Goal: Task Accomplishment & Management: Complete application form

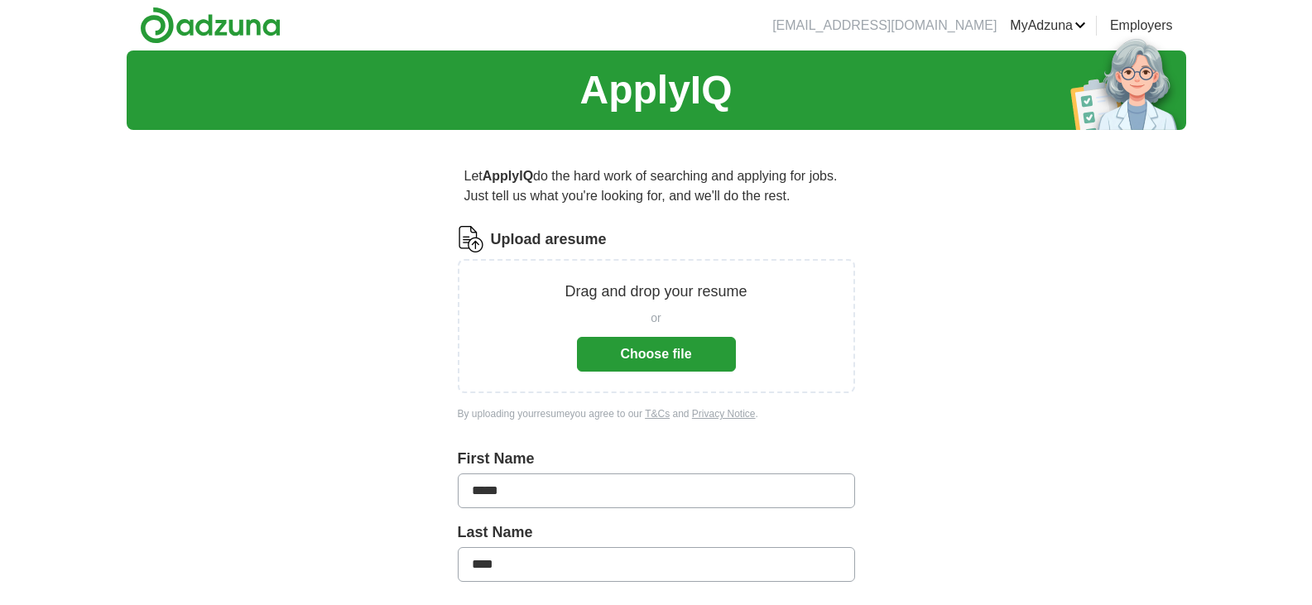
click at [641, 347] on button "Choose file" at bounding box center [656, 354] width 159 height 35
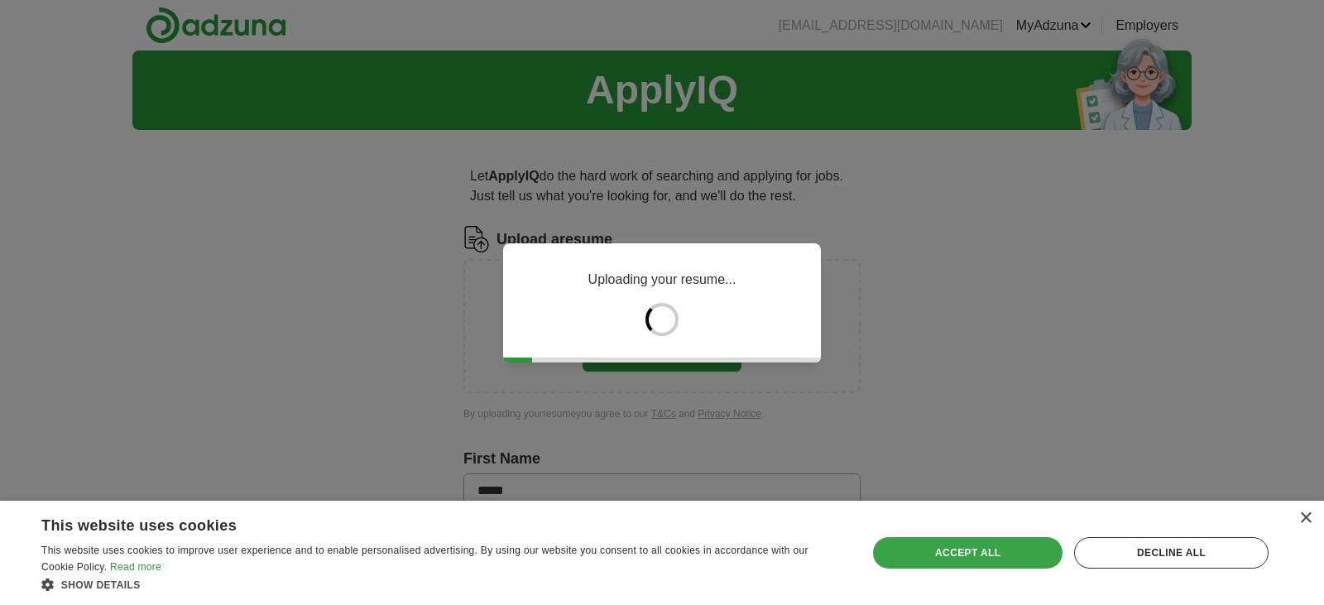
click at [1015, 556] on div "Accept all" at bounding box center [968, 552] width 190 height 31
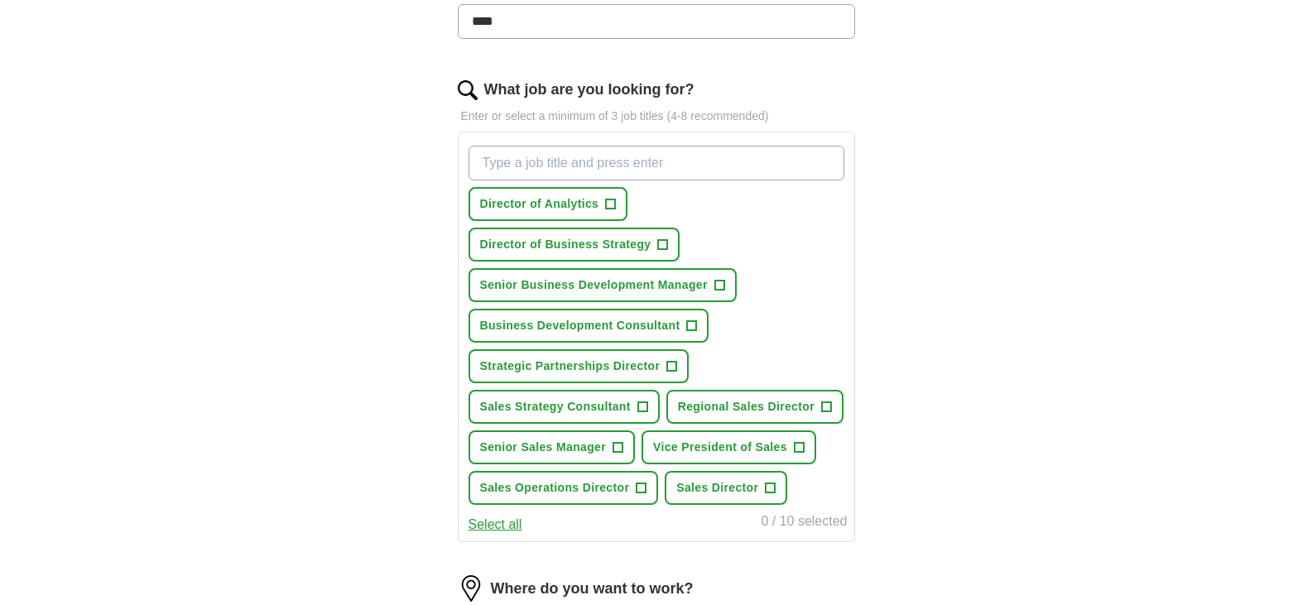
scroll to position [480, 0]
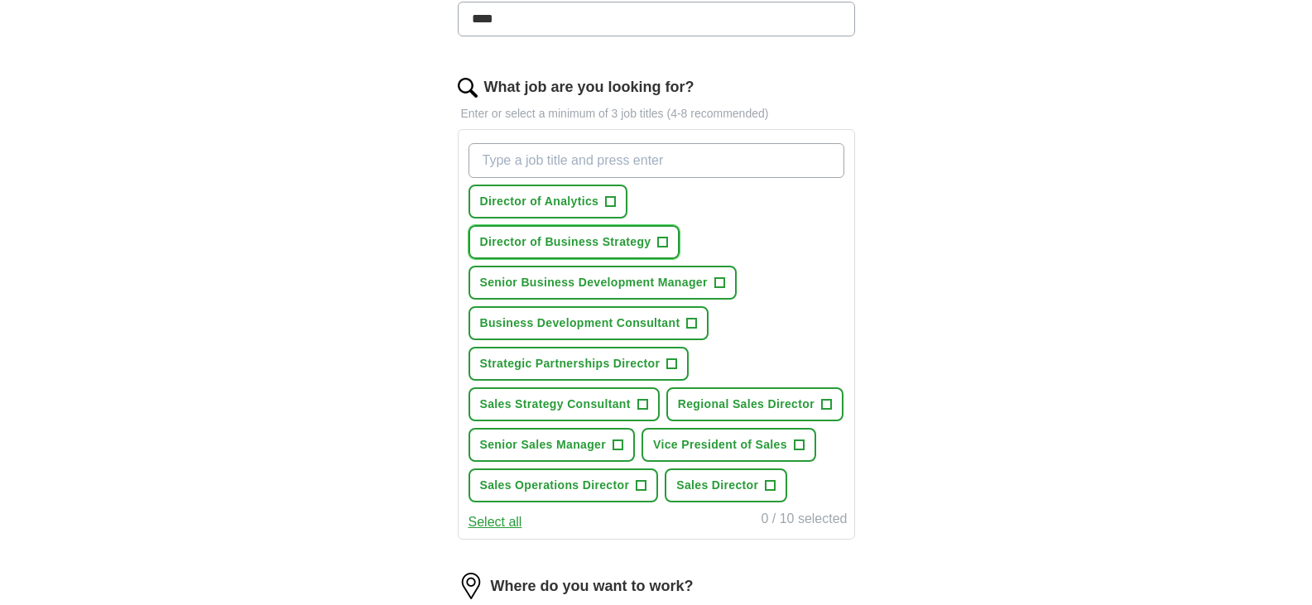
click at [665, 240] on span "+" at bounding box center [663, 242] width 10 height 13
click at [675, 366] on span "+" at bounding box center [672, 363] width 10 height 13
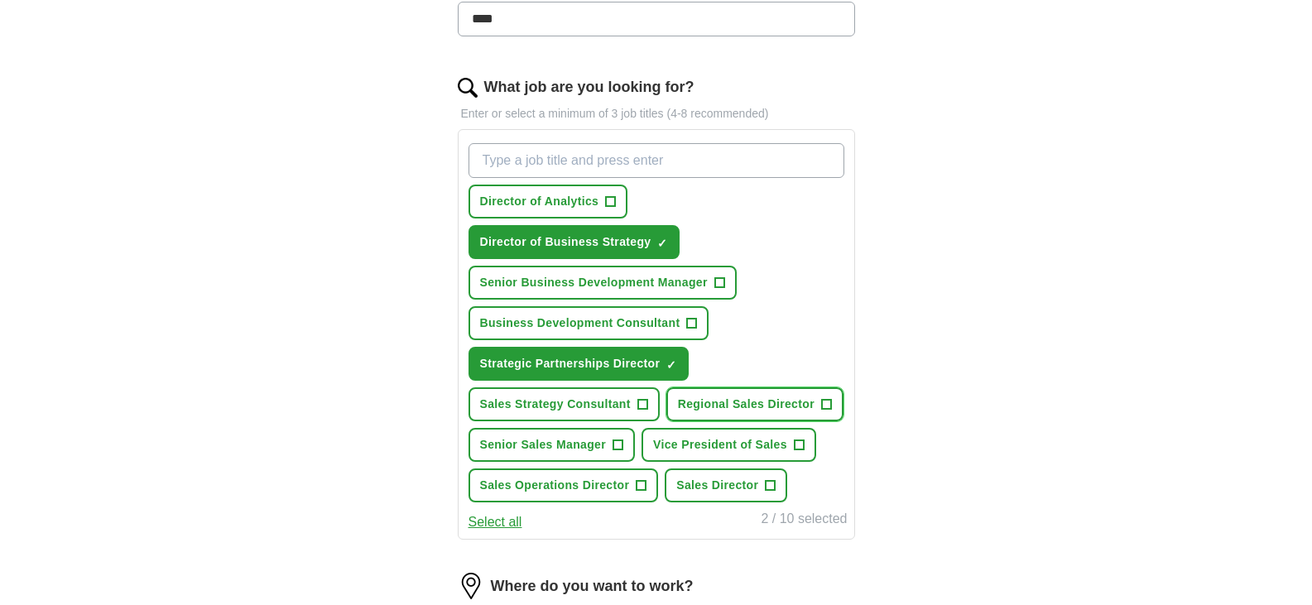
click at [829, 403] on span "+" at bounding box center [826, 404] width 10 height 13
click at [655, 166] on input "What job are you looking for?" at bounding box center [656, 160] width 376 height 35
type input "director business development"
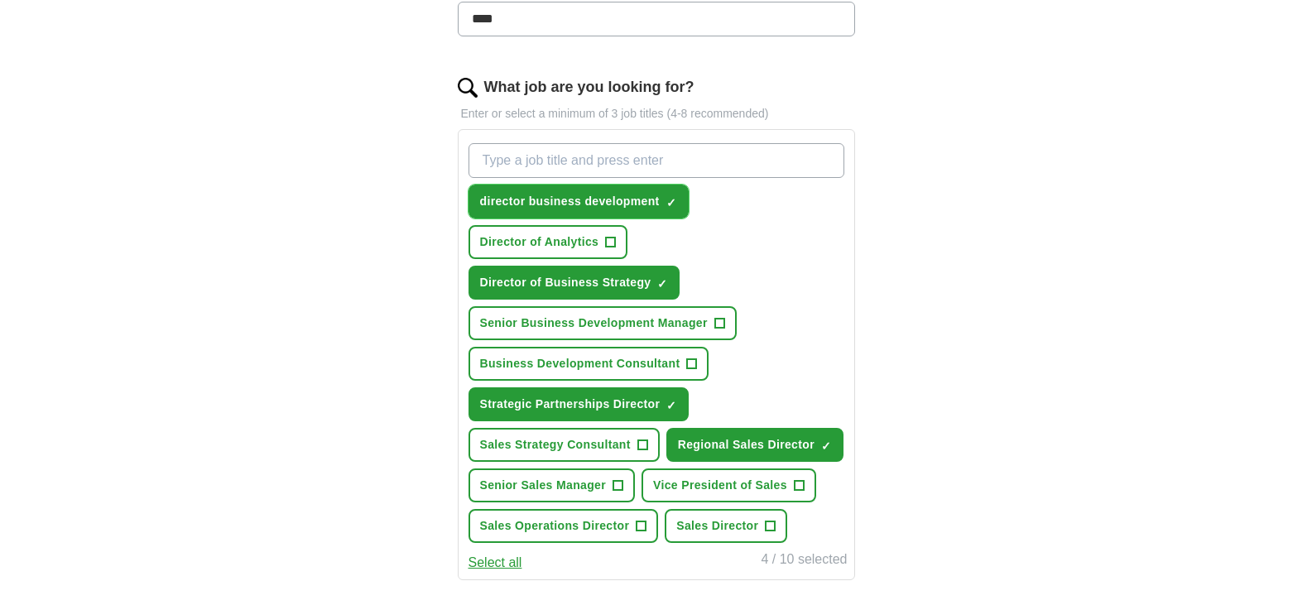
click at [627, 204] on span "director business development" at bounding box center [570, 201] width 180 height 17
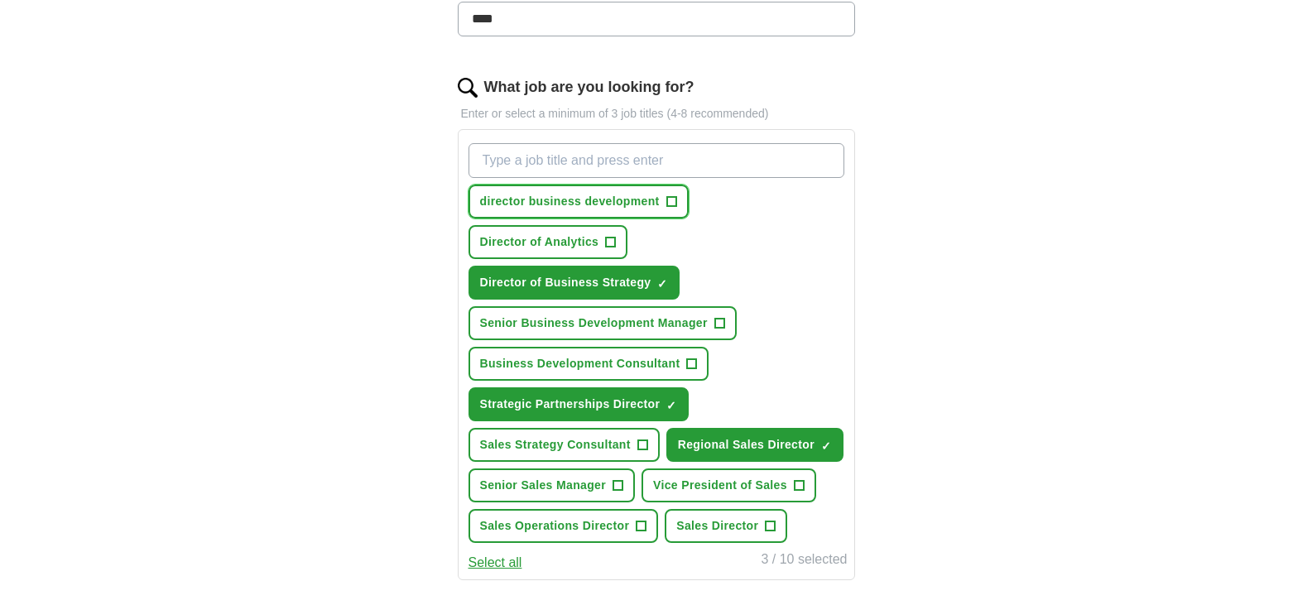
click at [672, 197] on span "+" at bounding box center [671, 201] width 10 height 13
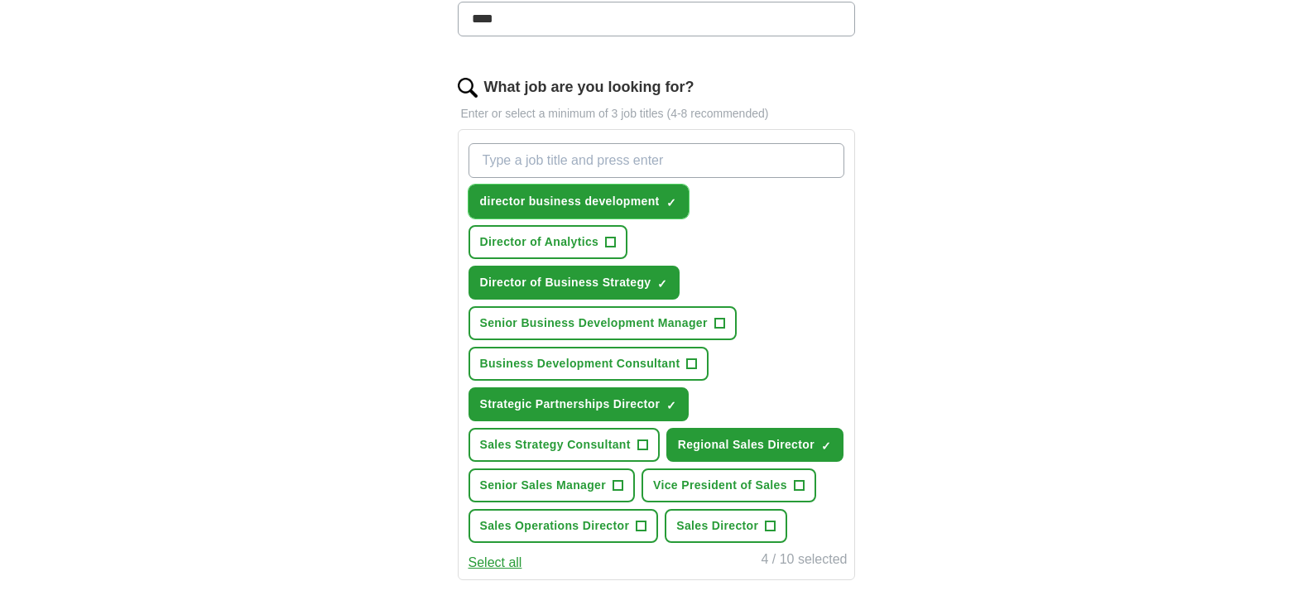
click at [626, 202] on span "director business development" at bounding box center [570, 201] width 180 height 17
click at [0, 0] on span "×" at bounding box center [0, 0] width 0 height 0
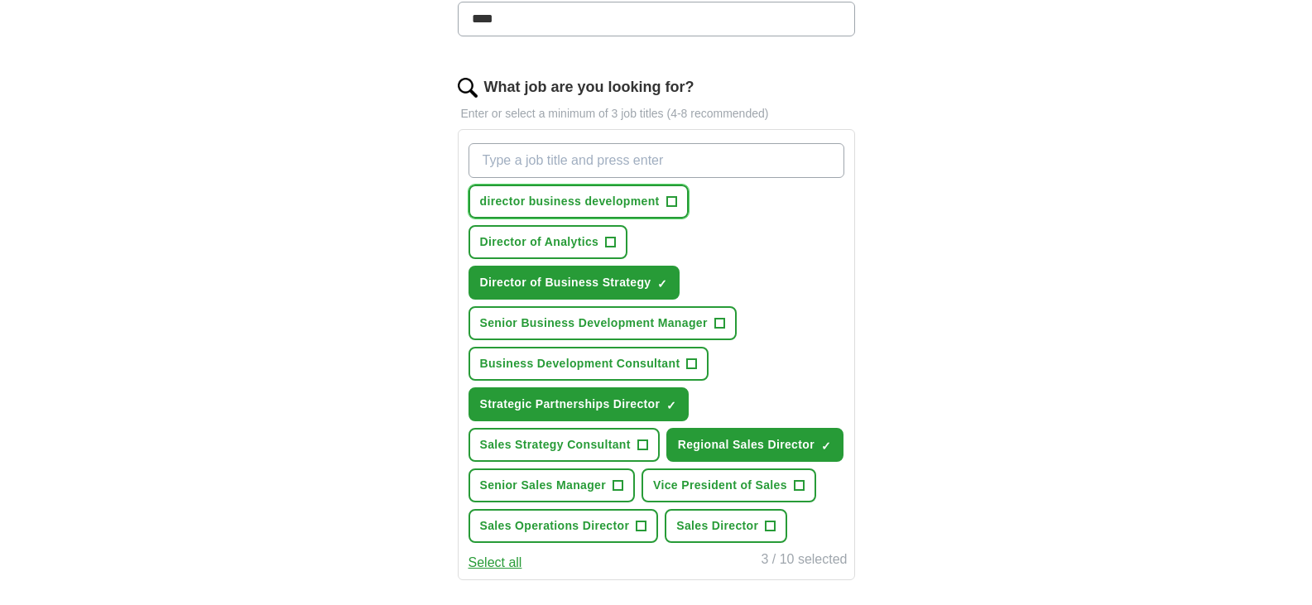
click at [669, 199] on span "+" at bounding box center [671, 201] width 10 height 13
click at [720, 165] on input "What job are you looking for?" at bounding box center [656, 160] width 376 height 35
type input "V"
click at [801, 483] on span "+" at bounding box center [799, 485] width 10 height 13
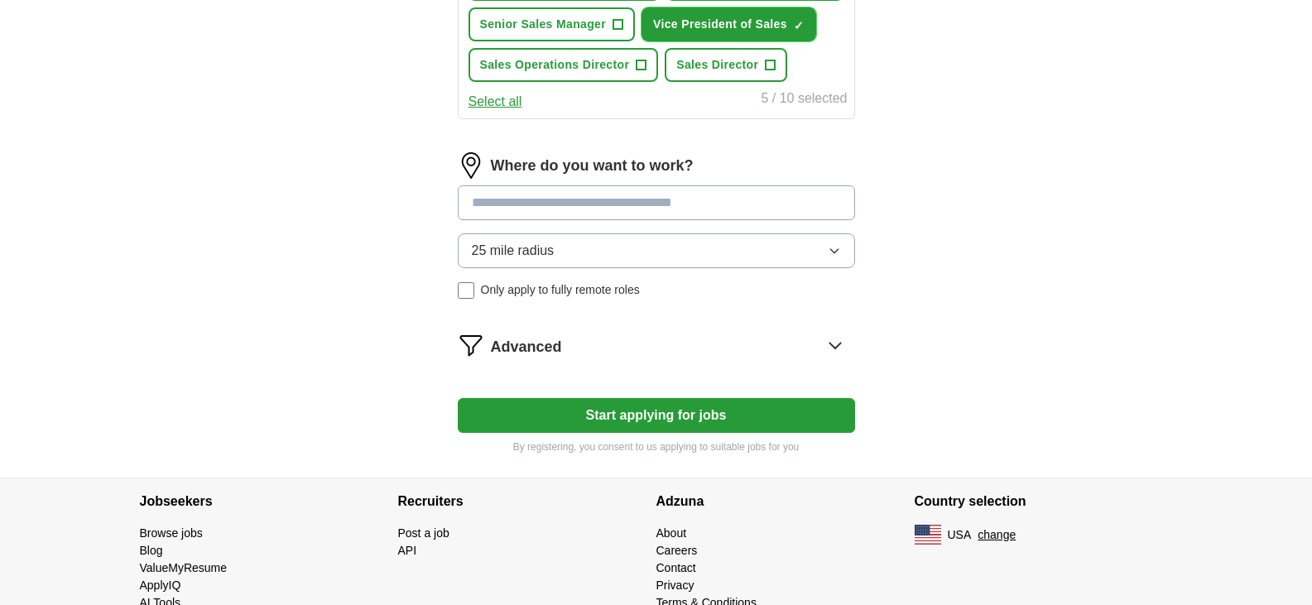
scroll to position [981, 0]
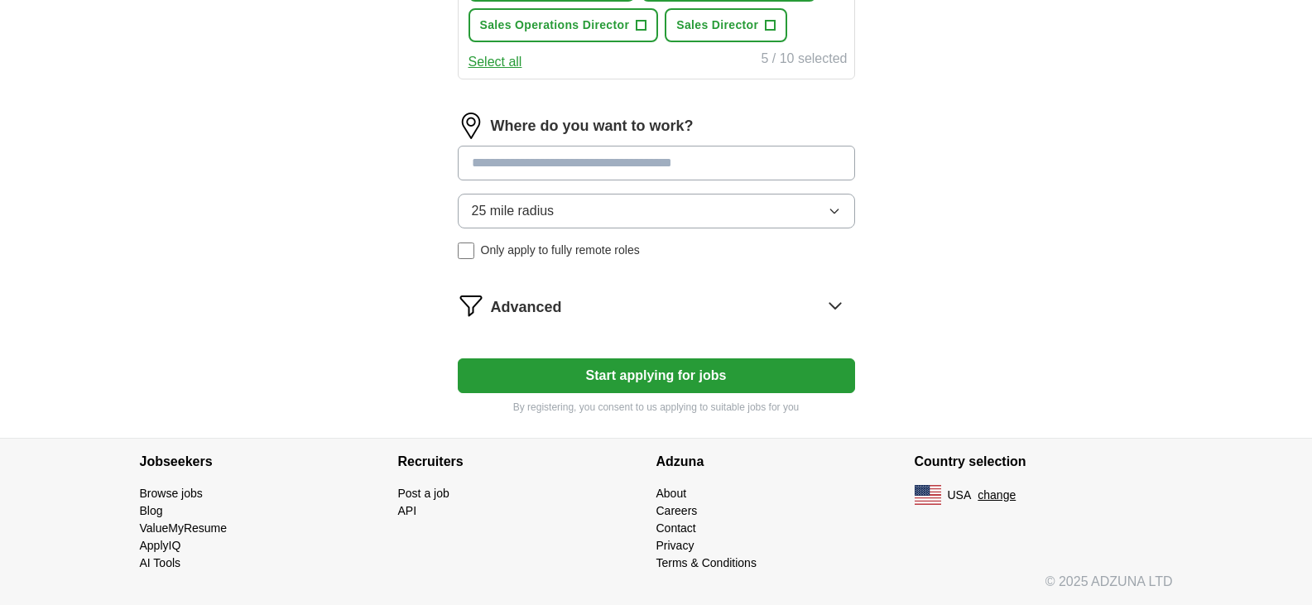
click at [837, 305] on icon at bounding box center [835, 305] width 26 height 26
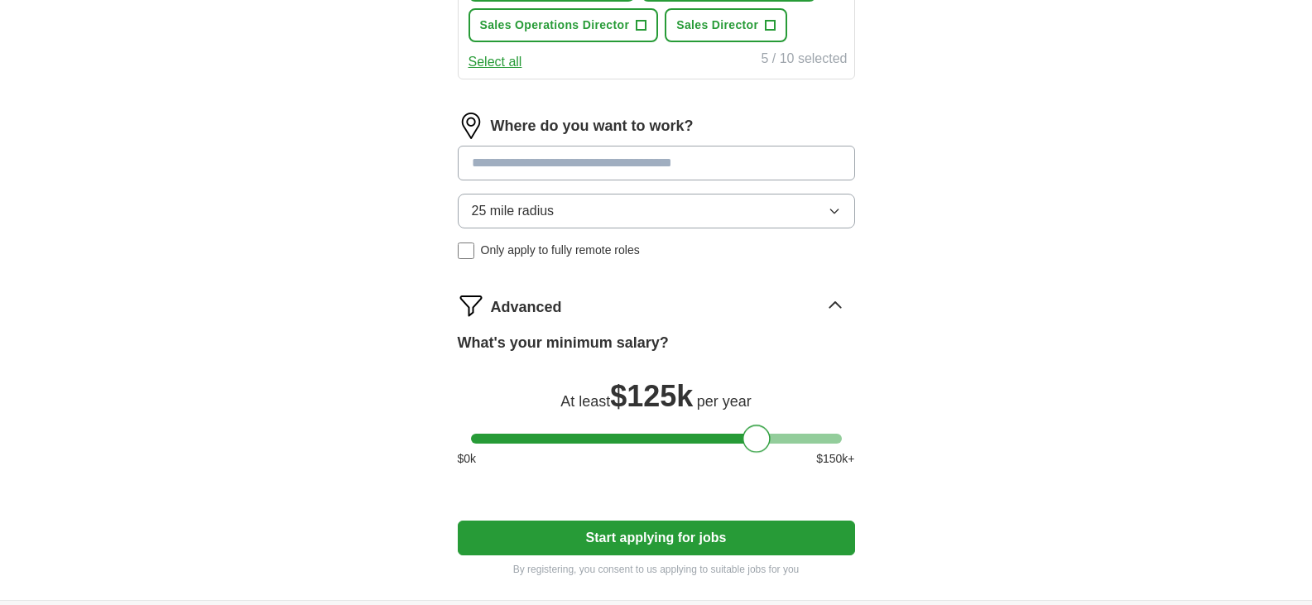
drag, startPoint x: 482, startPoint y: 441, endPoint x: 754, endPoint y: 444, distance: 272.3
click at [754, 444] on div at bounding box center [756, 439] width 28 height 28
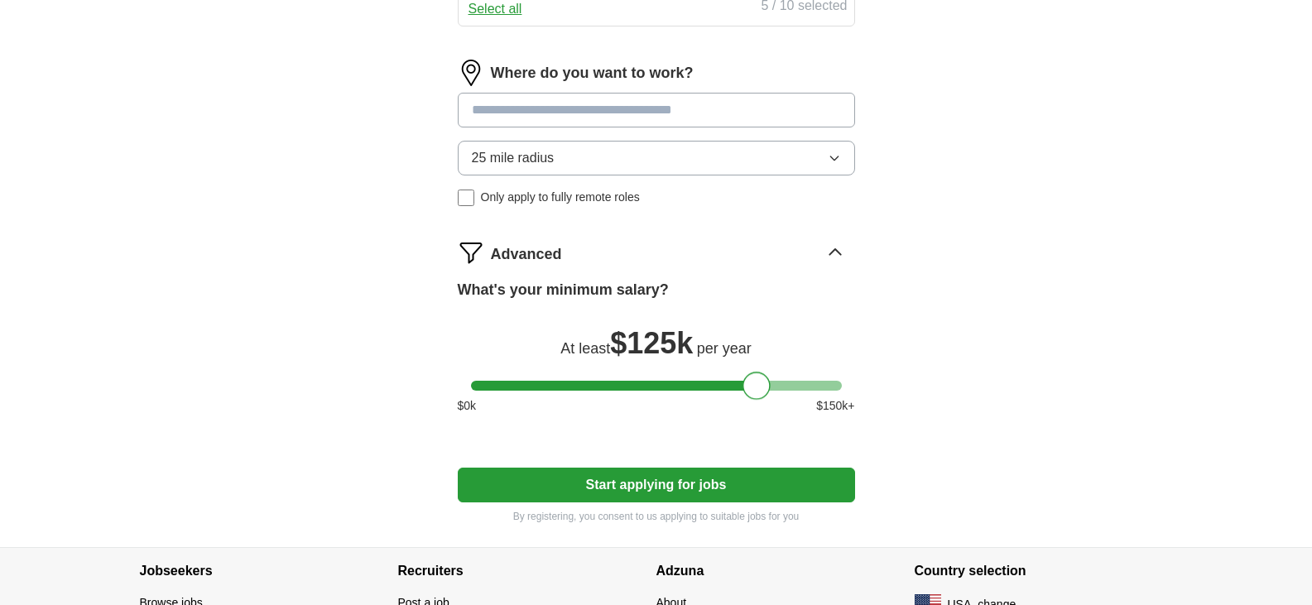
scroll to position [1046, 0]
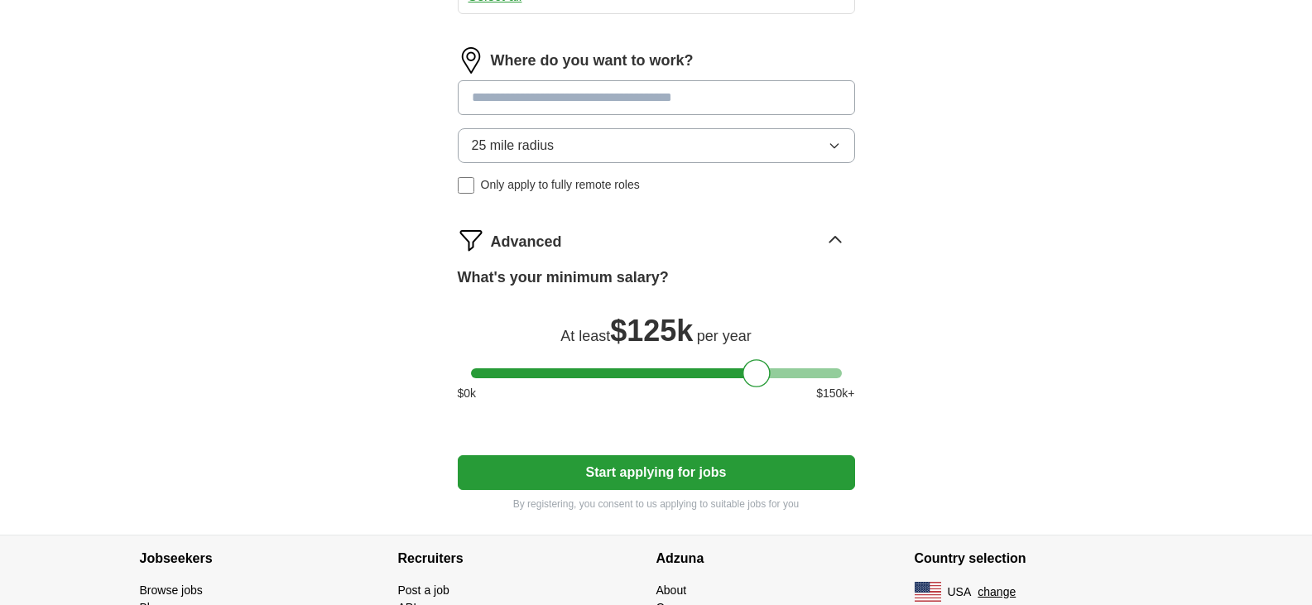
click at [671, 473] on button "Start applying for jobs" at bounding box center [656, 472] width 397 height 35
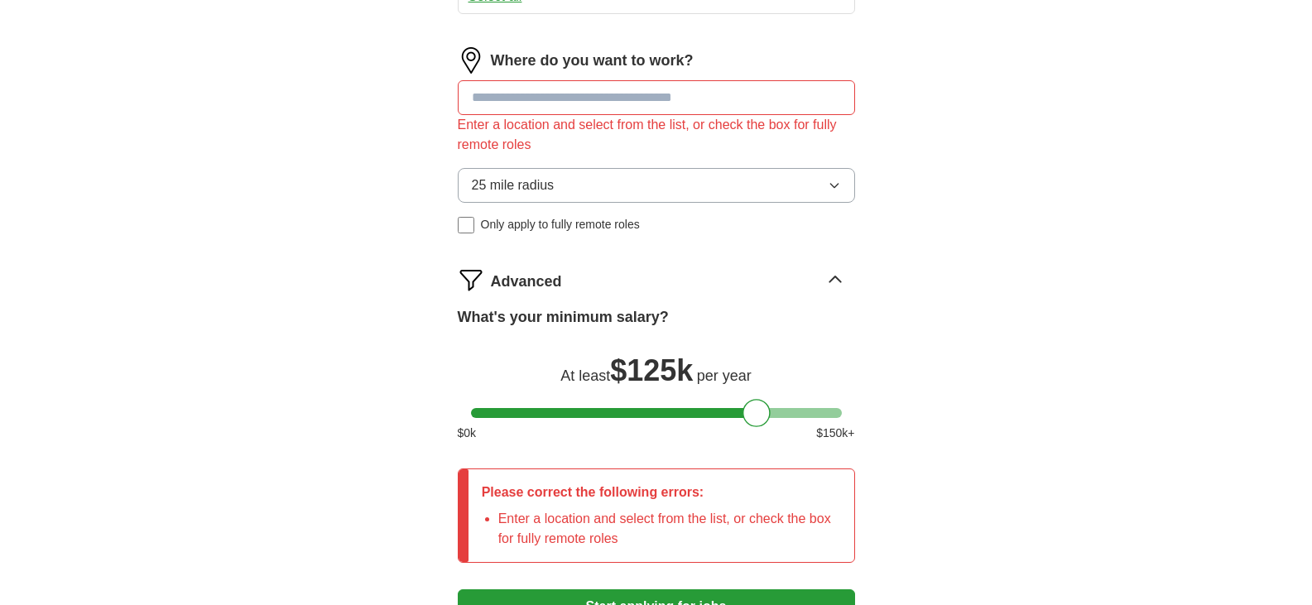
click at [606, 107] on input at bounding box center [656, 97] width 397 height 35
type input "*"
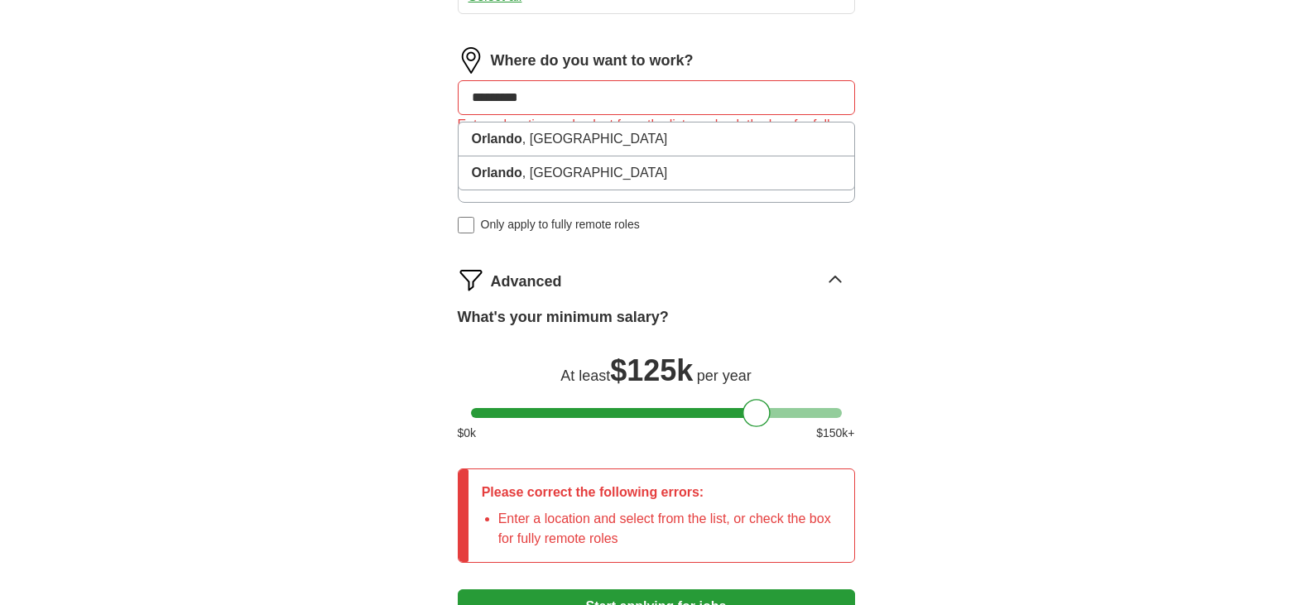
type input "**********"
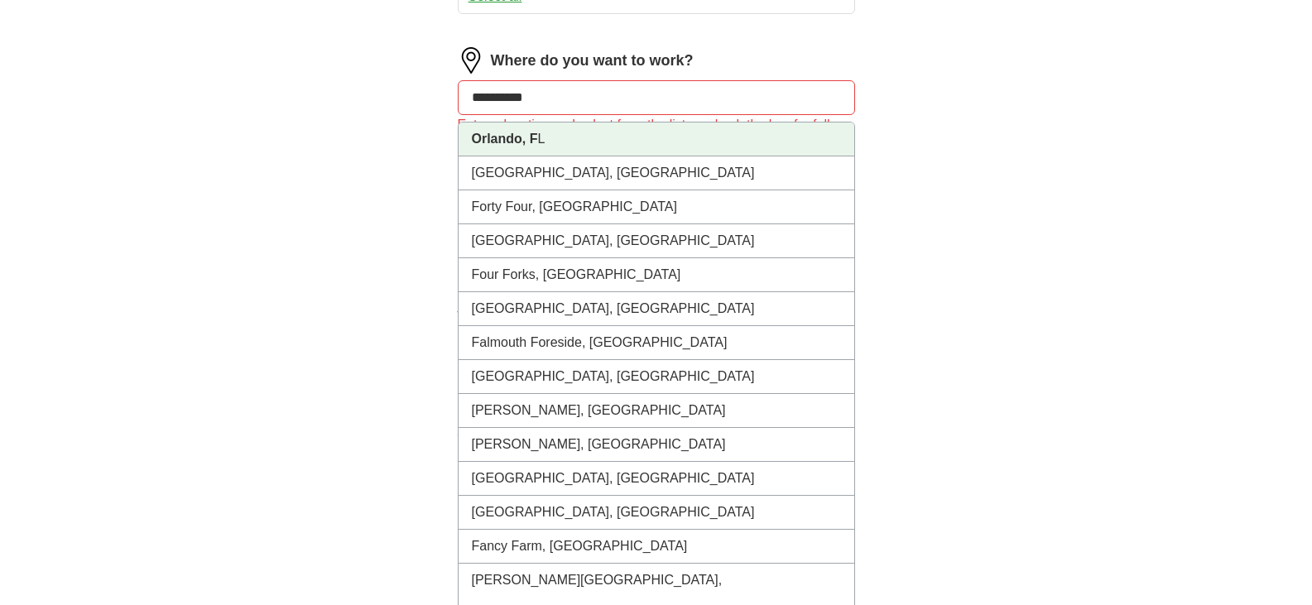
click at [560, 143] on li "Orlando, F L" at bounding box center [656, 139] width 396 height 34
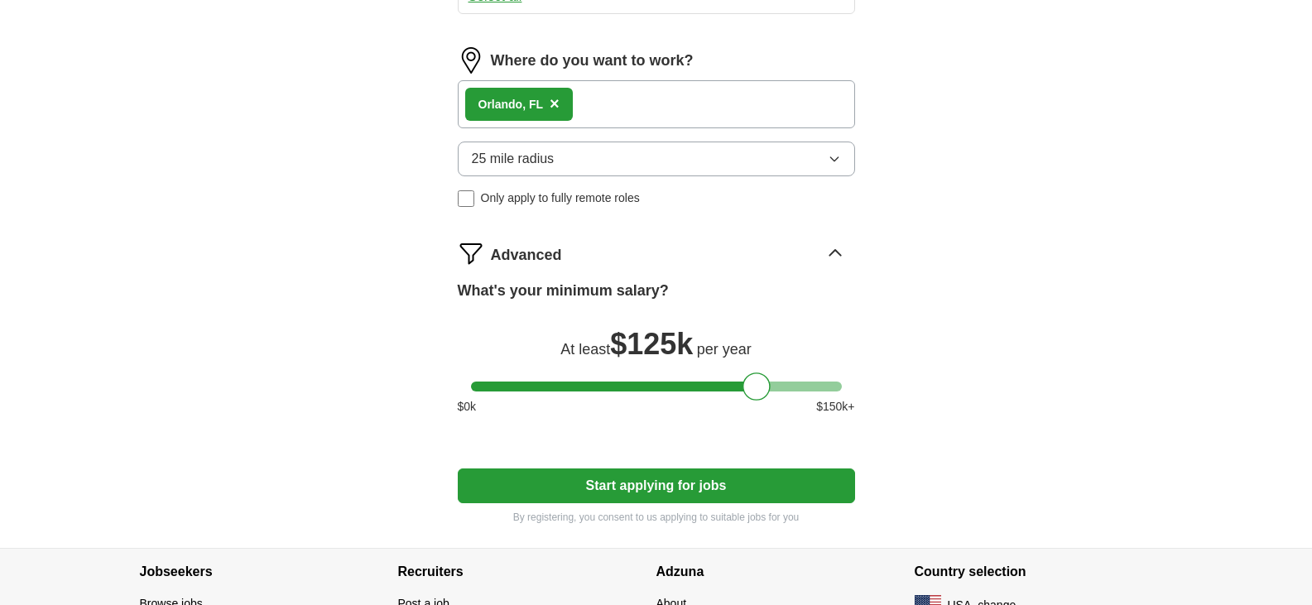
click at [708, 484] on button "Start applying for jobs" at bounding box center [656, 485] width 397 height 35
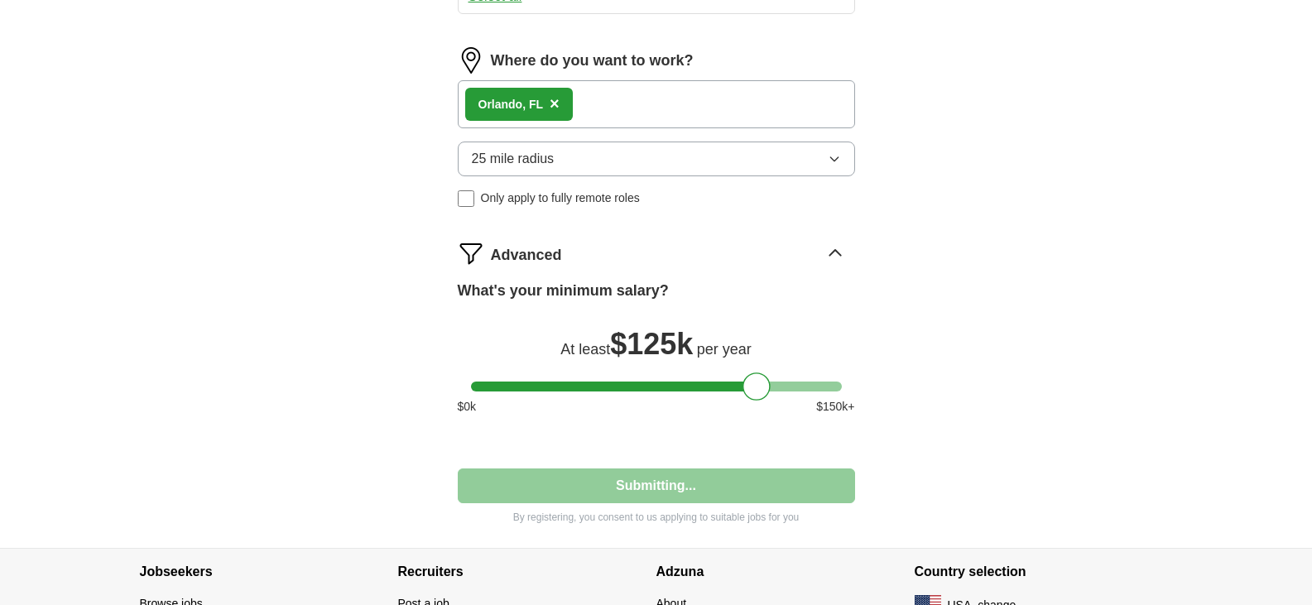
select select "**"
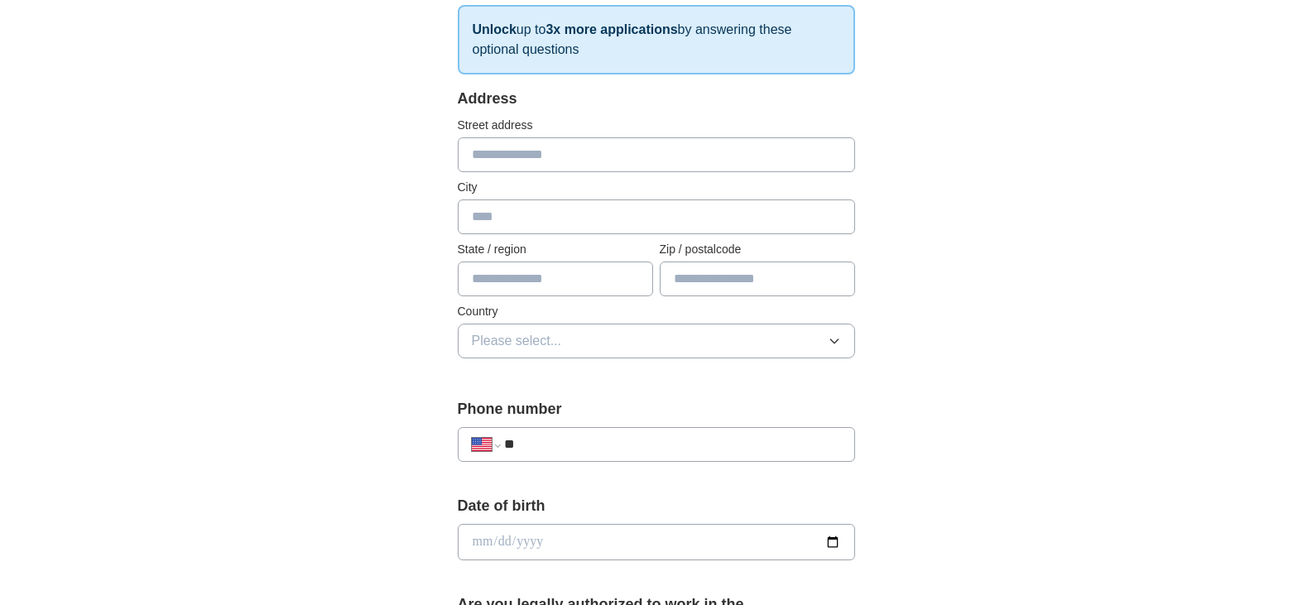
scroll to position [255, 0]
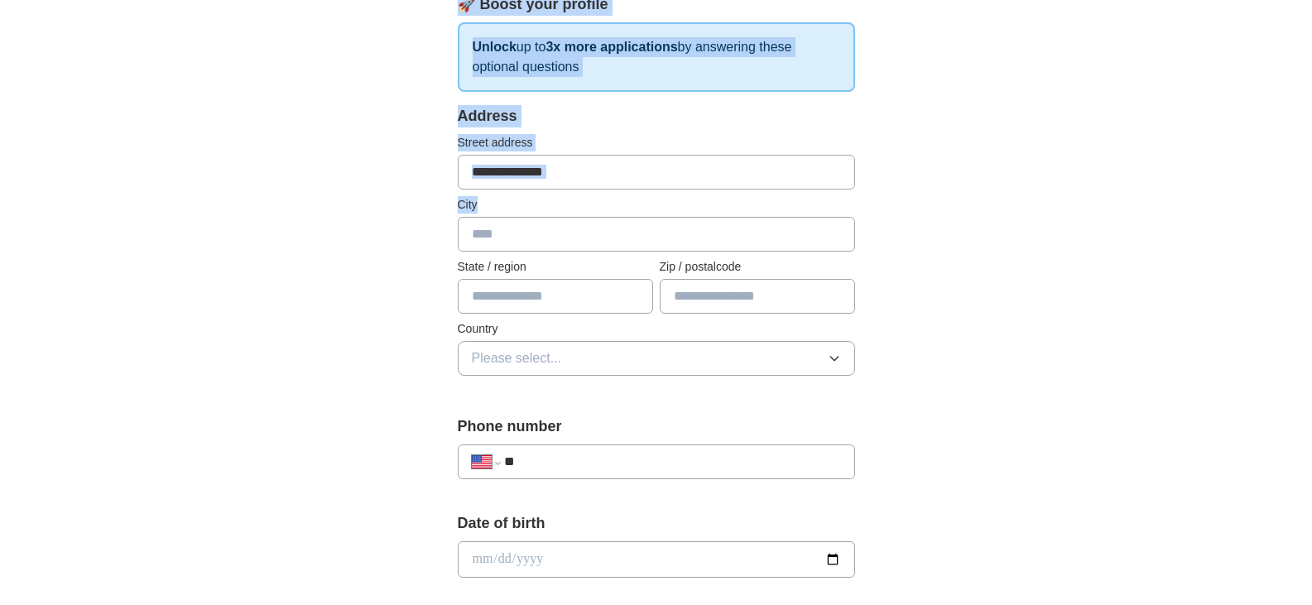
drag, startPoint x: 1250, startPoint y: 238, endPoint x: 1248, endPoint y: 173, distance: 65.4
click at [1248, 173] on div "**********" at bounding box center [656, 549] width 1312 height 1507
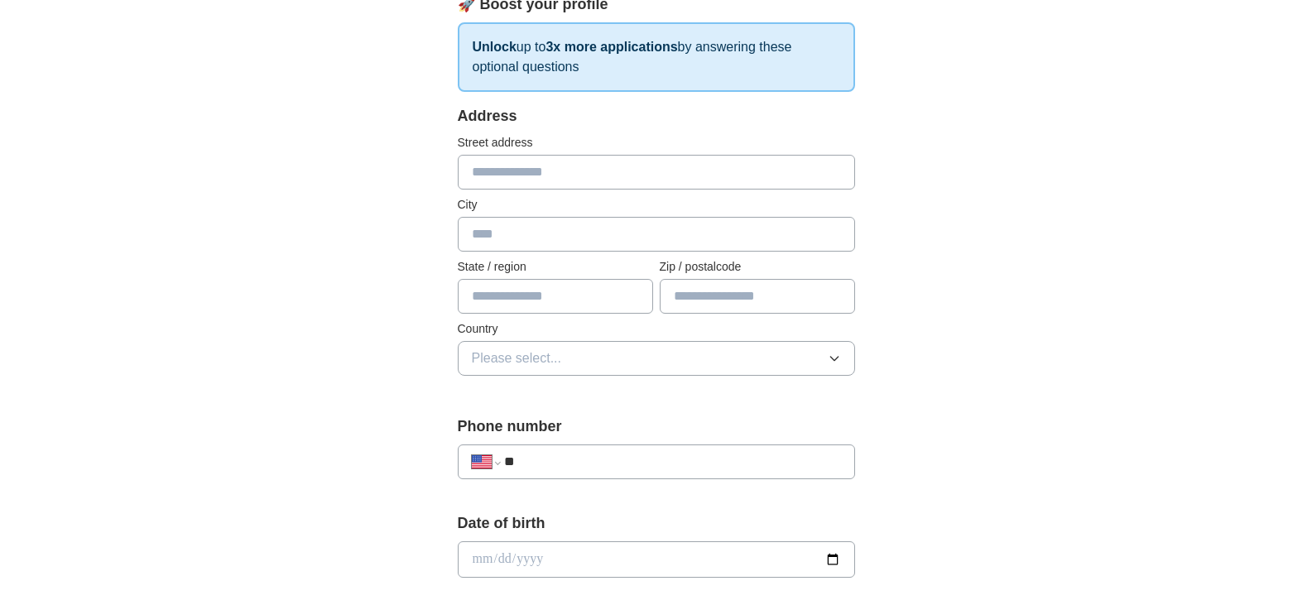
click at [1067, 300] on div "**********" at bounding box center [656, 549] width 1059 height 1507
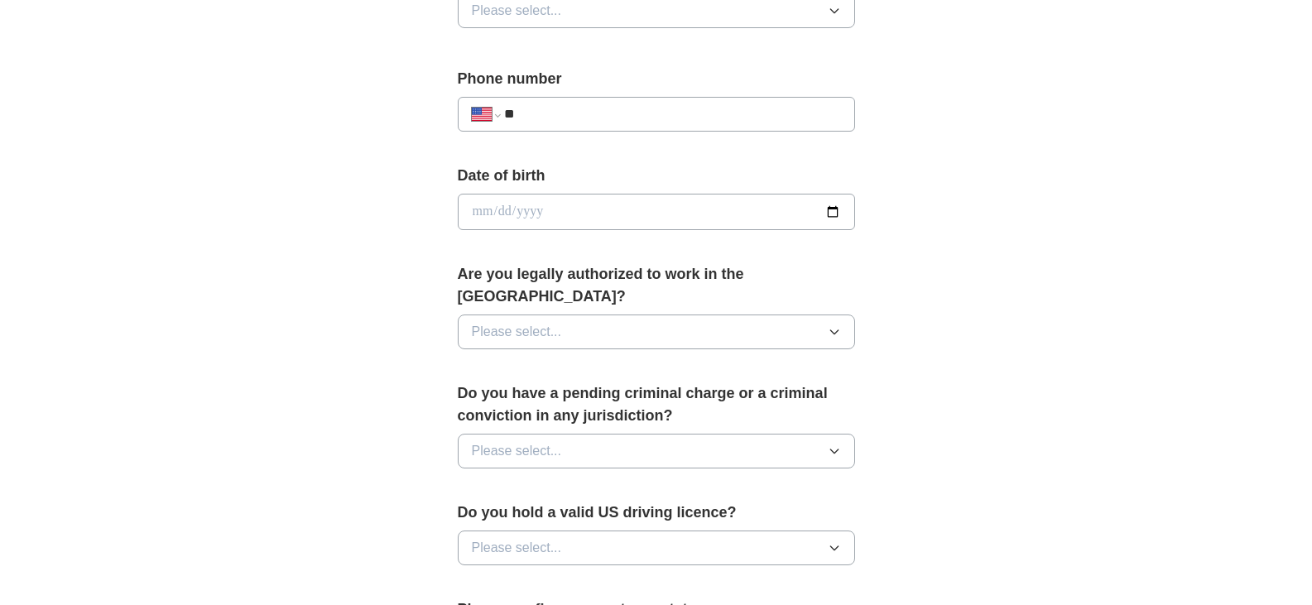
scroll to position [605, 0]
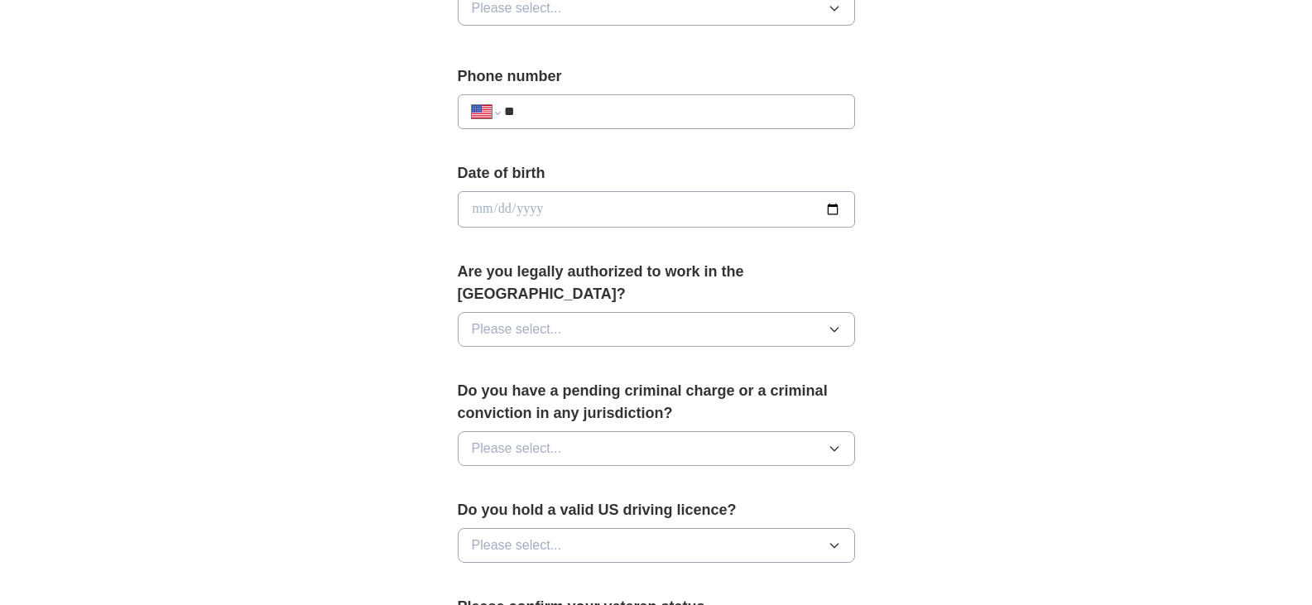
click at [837, 323] on icon "button" at bounding box center [834, 329] width 13 height 13
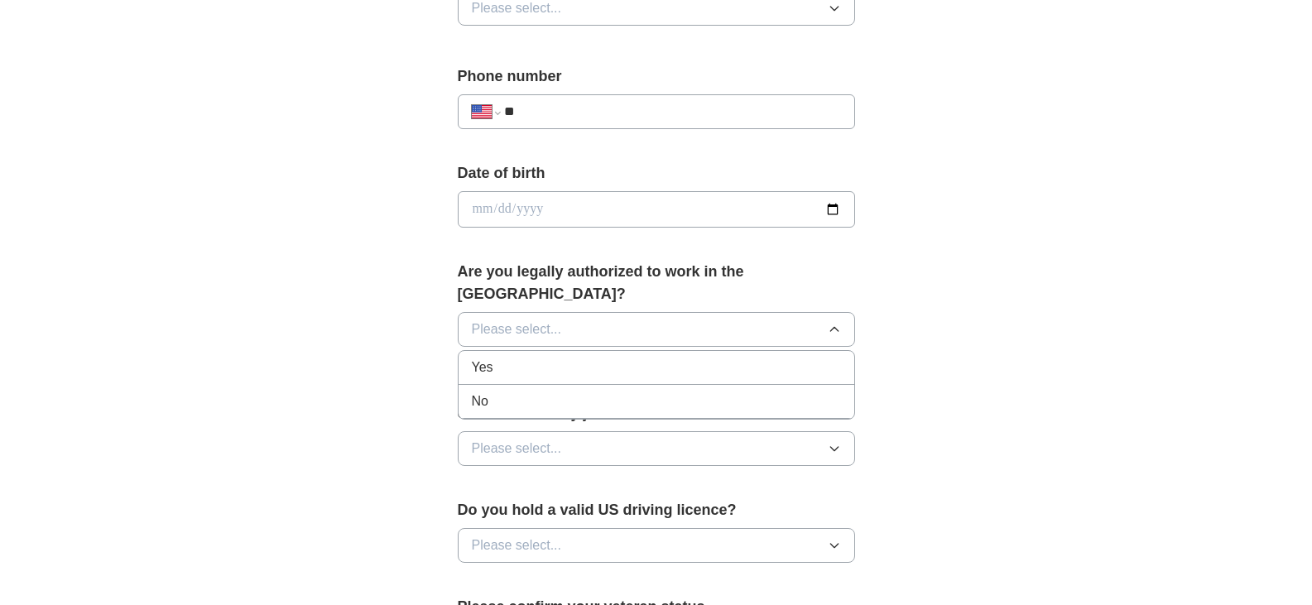
click at [719, 357] on div "Yes" at bounding box center [656, 367] width 369 height 20
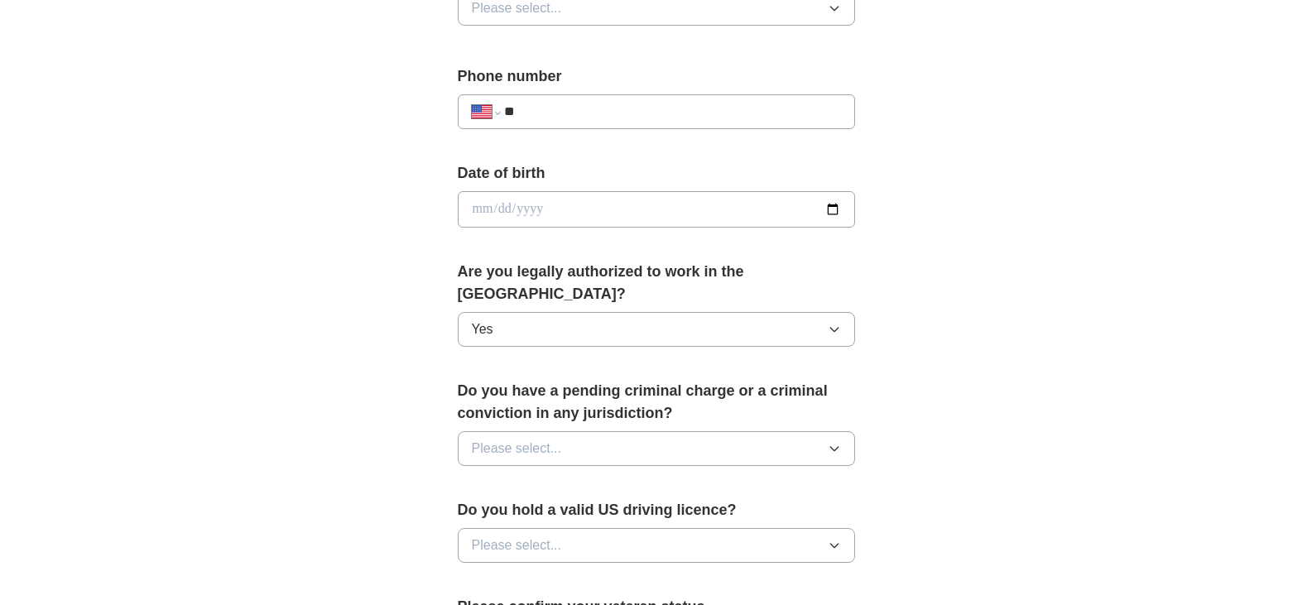
click at [781, 432] on button "Please select..." at bounding box center [656, 448] width 397 height 35
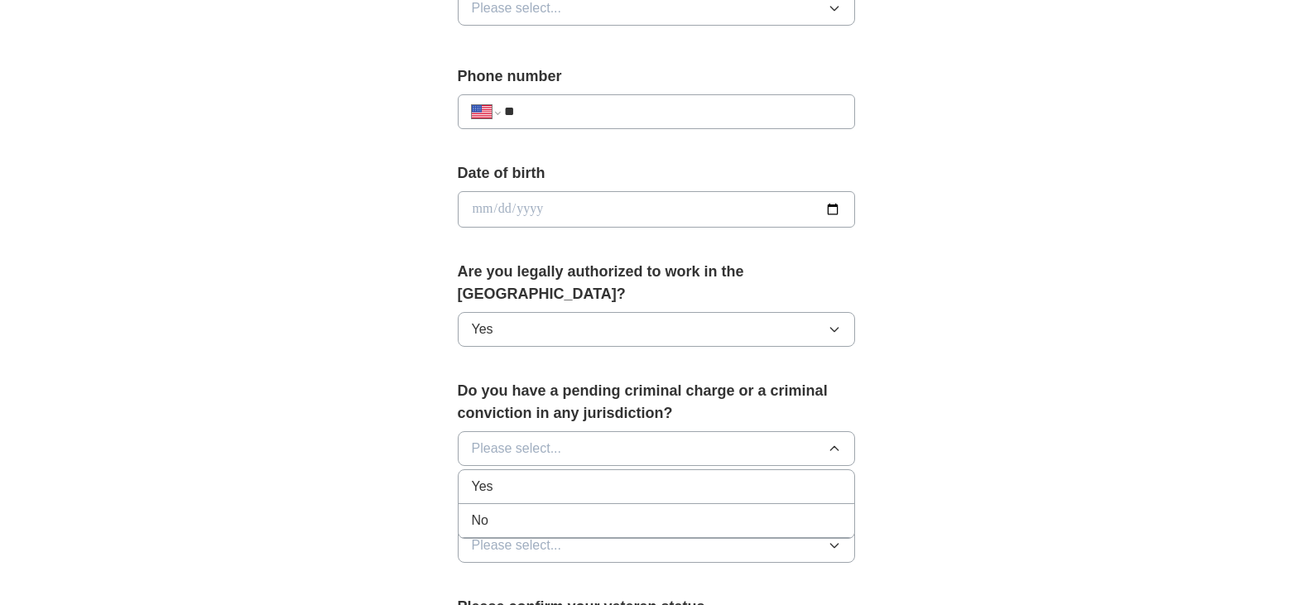
click at [577, 511] on div "No" at bounding box center [656, 521] width 369 height 20
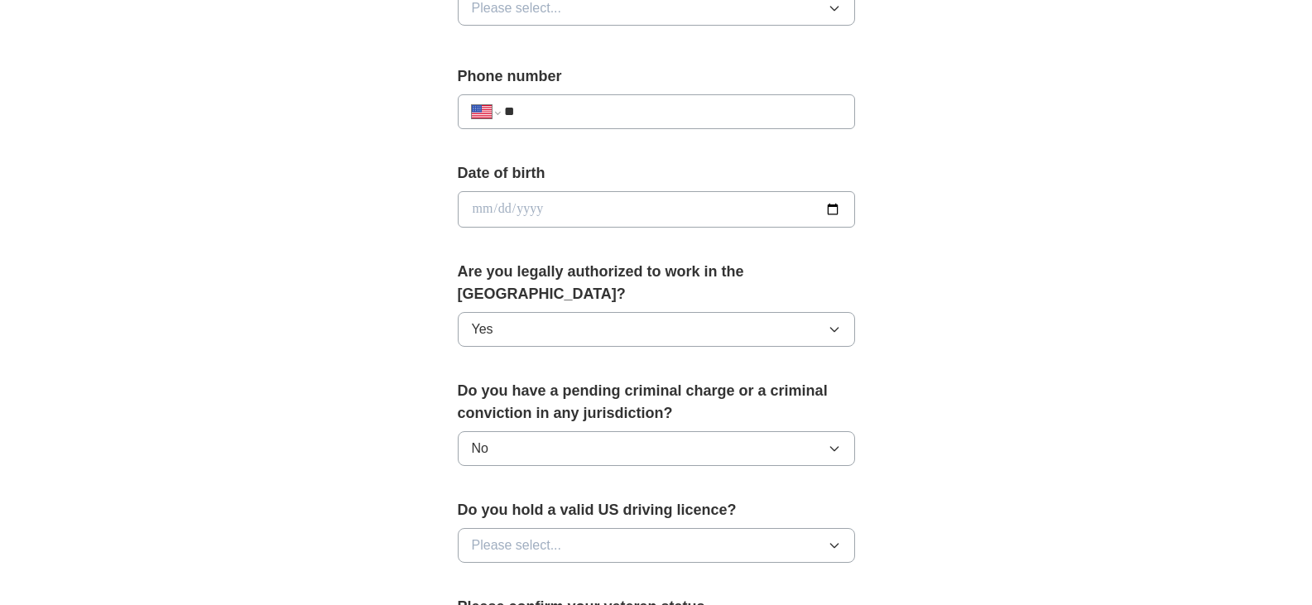
click at [810, 528] on button "Please select..." at bounding box center [656, 545] width 397 height 35
click at [564, 573] on div "Yes" at bounding box center [656, 583] width 369 height 20
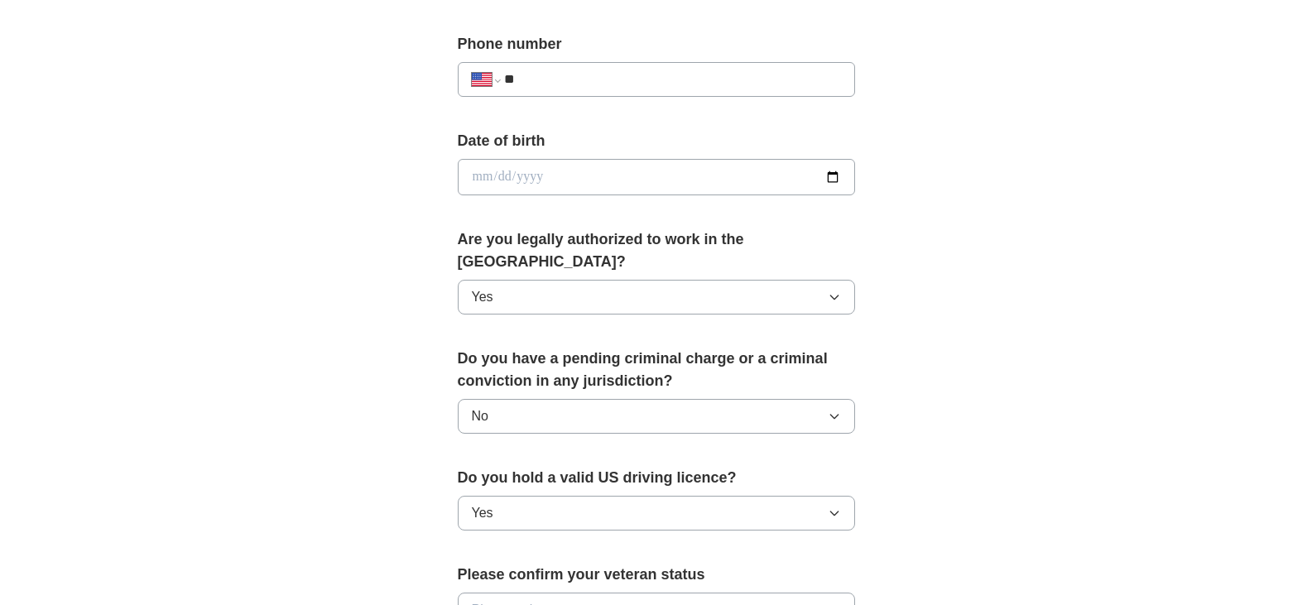
click at [819, 593] on button "Please select..." at bounding box center [656, 610] width 397 height 35
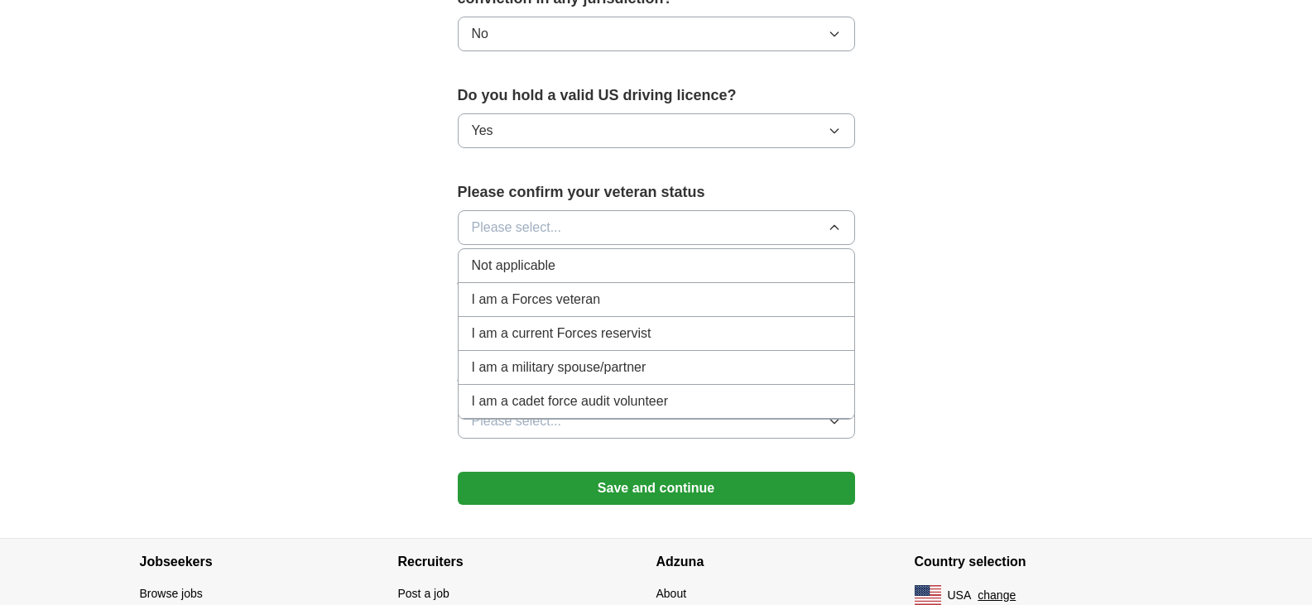
click at [535, 256] on span "Not applicable" at bounding box center [514, 266] width 84 height 20
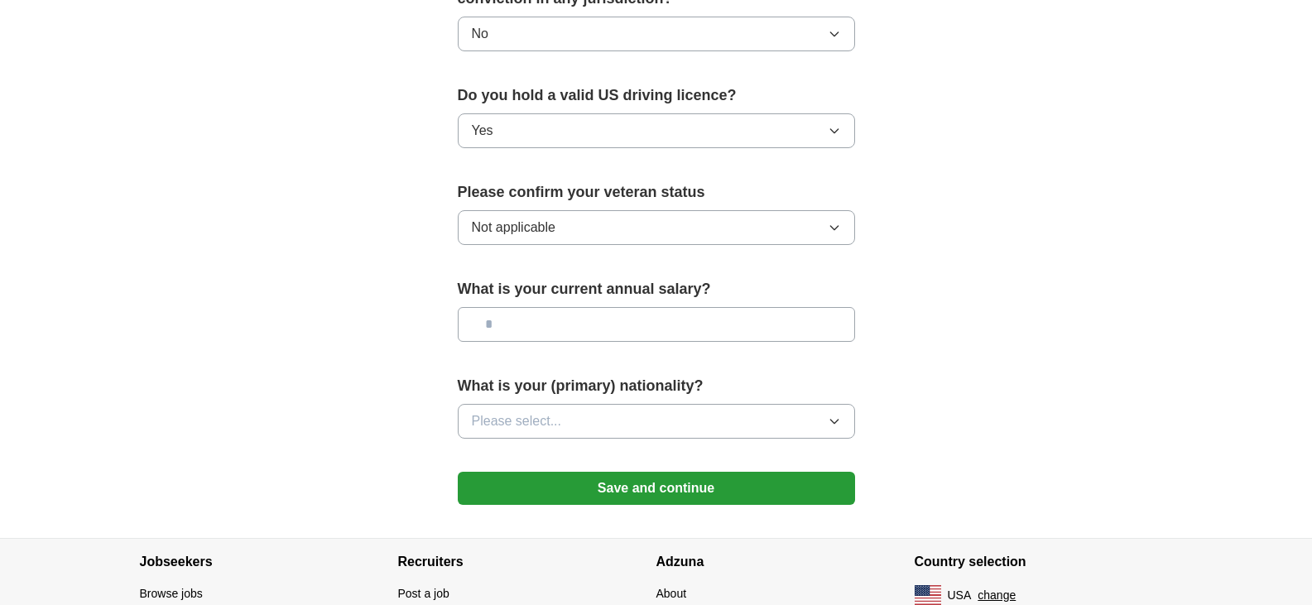
click at [841, 405] on button "Please select..." at bounding box center [656, 421] width 397 height 35
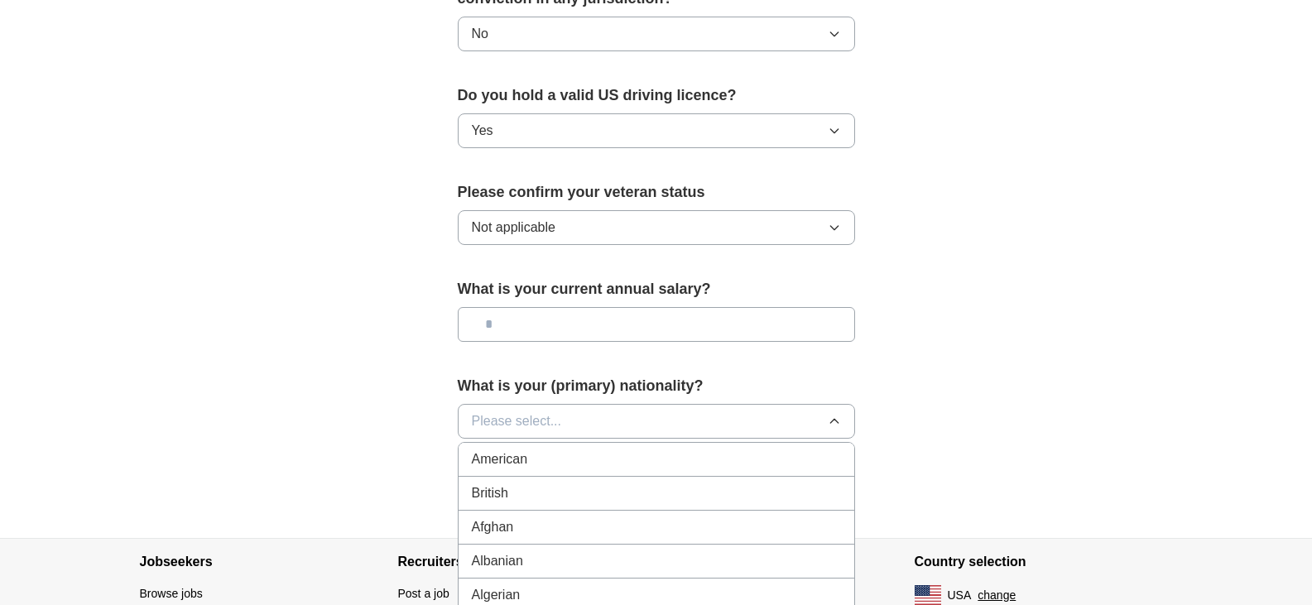
click at [620, 449] on div "American" at bounding box center [656, 459] width 369 height 20
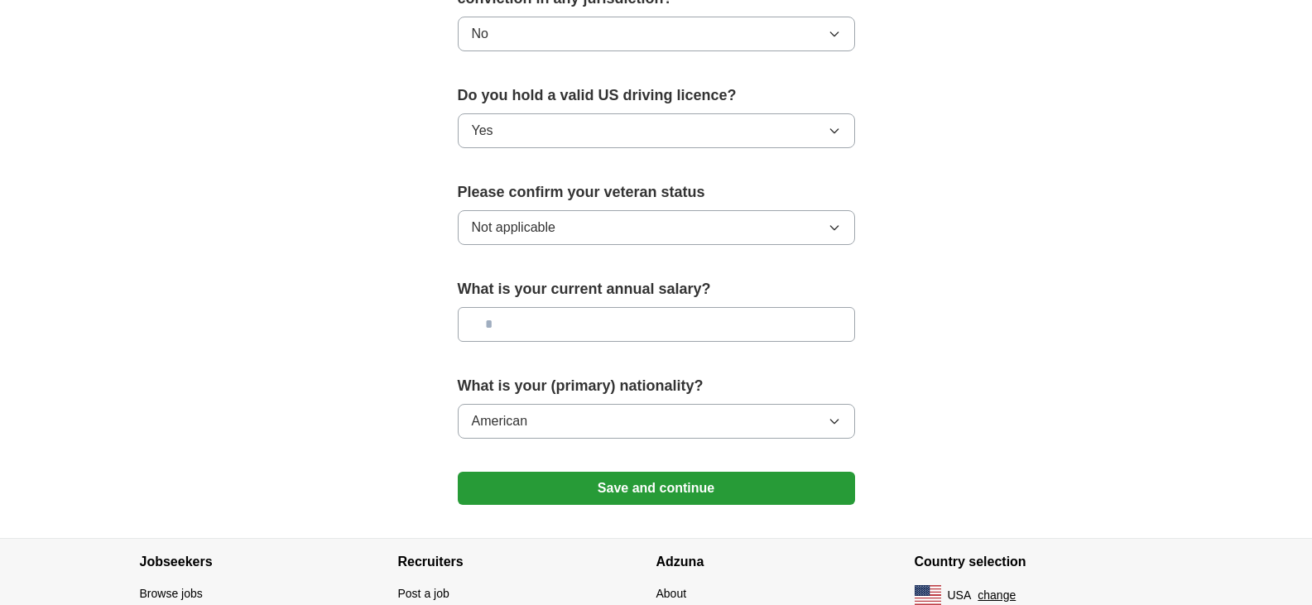
click at [690, 472] on button "Save and continue" at bounding box center [656, 488] width 397 height 33
